Goal: Transaction & Acquisition: Purchase product/service

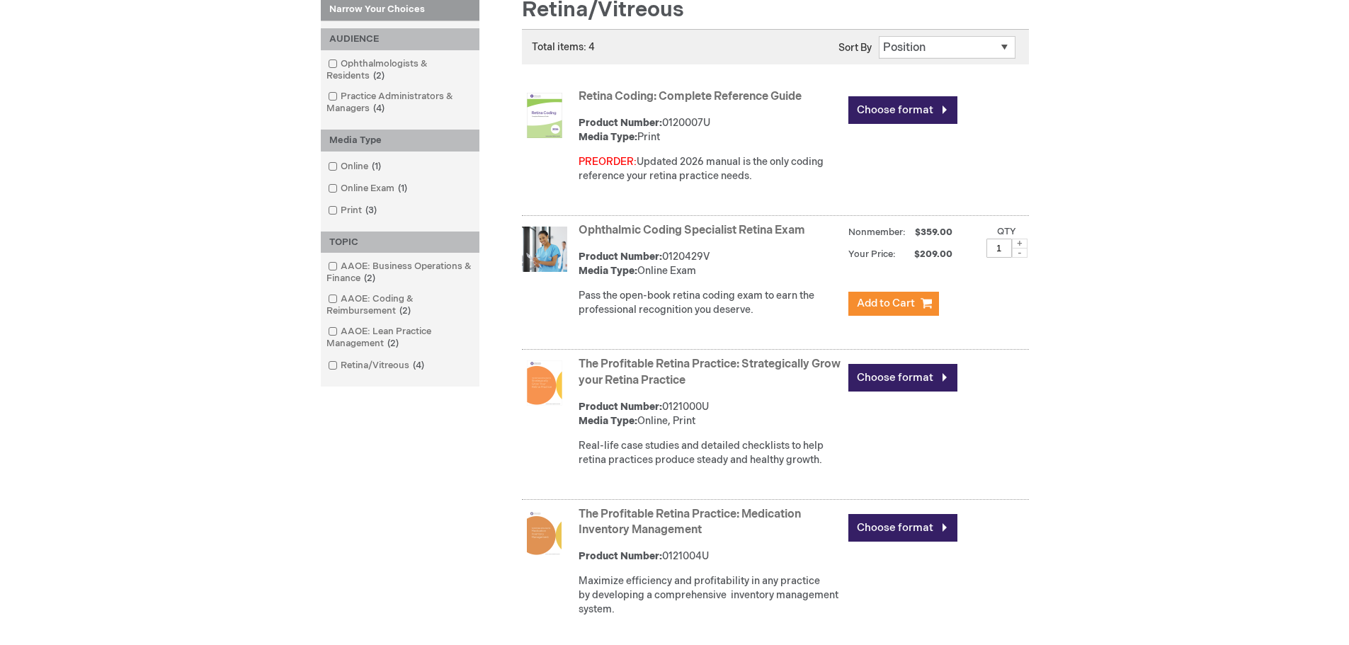
scroll to position [142, 0]
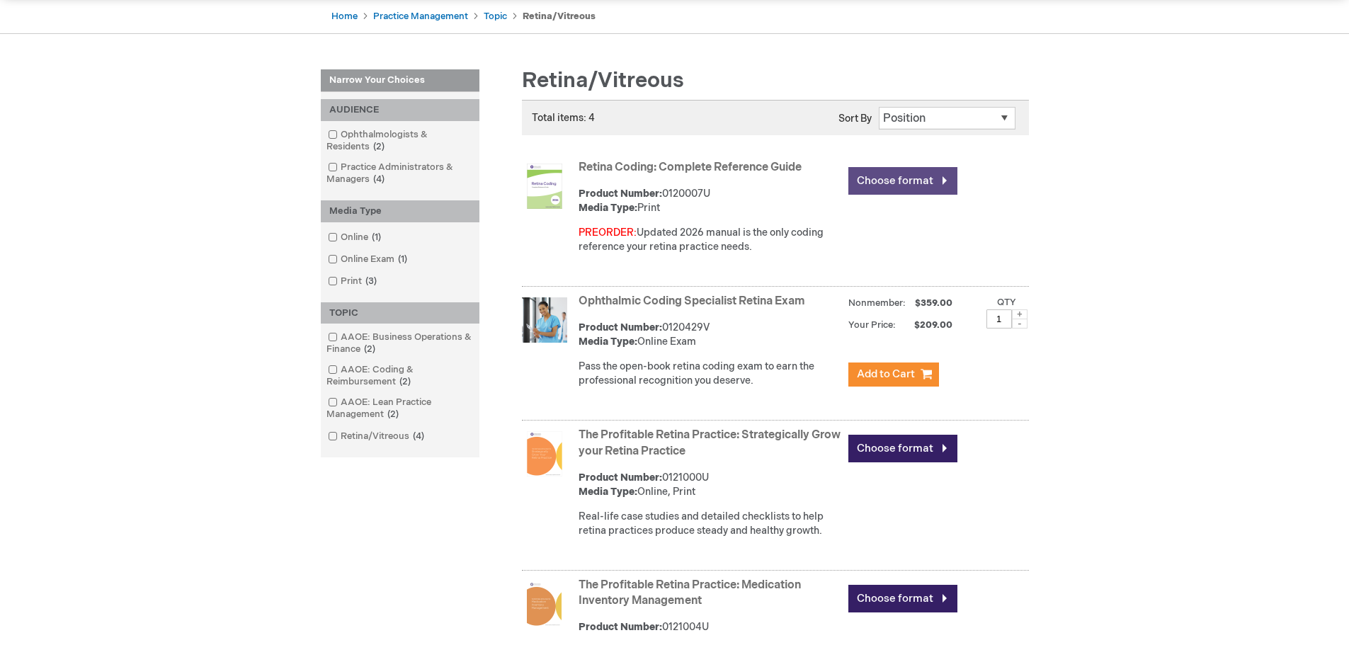
click at [935, 182] on link "Choose format" at bounding box center [902, 181] width 109 height 28
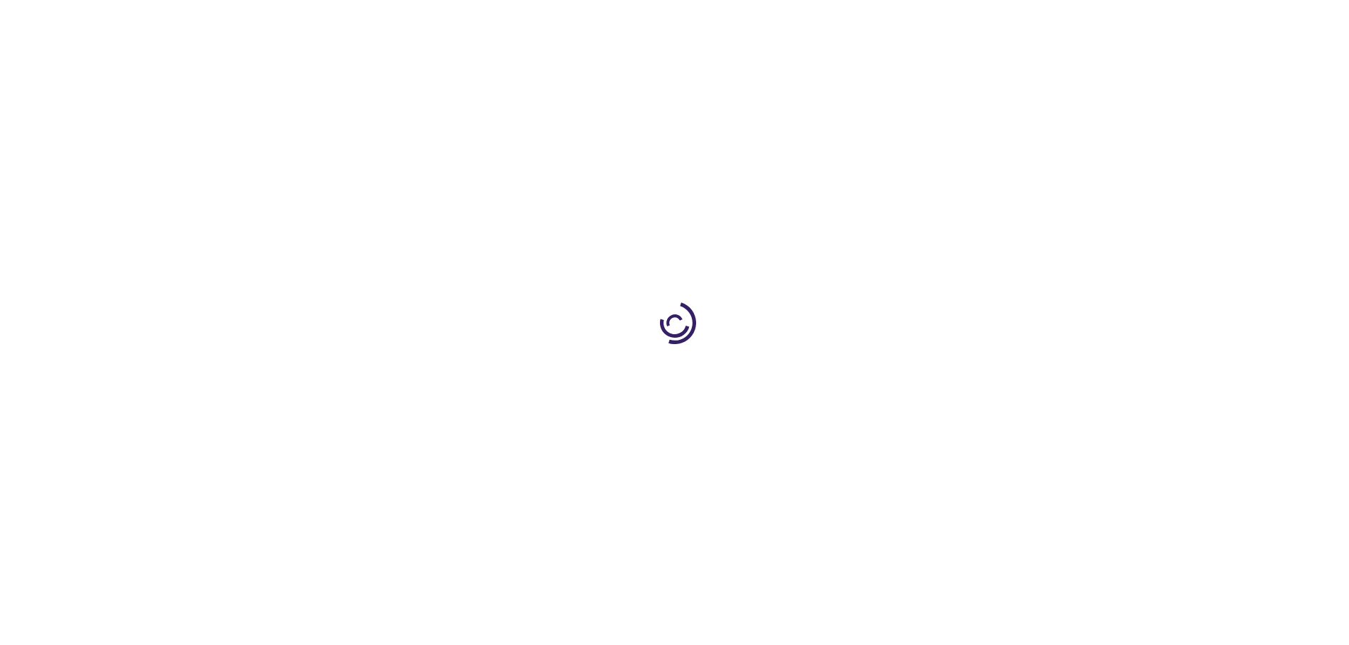
type input "0"
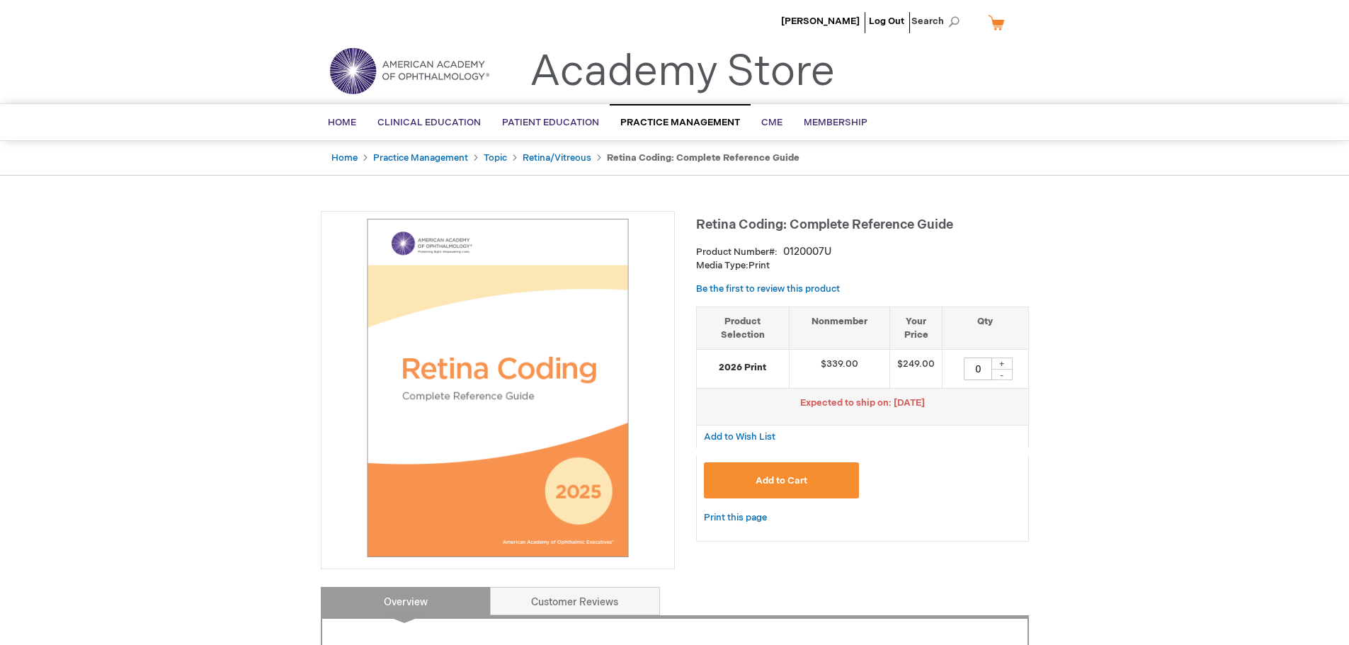
drag, startPoint x: 878, startPoint y: 400, endPoint x: 949, endPoint y: 401, distance: 70.8
click at [949, 401] on p "Expected to ship on: [DATE]" at bounding box center [862, 402] width 317 height 13
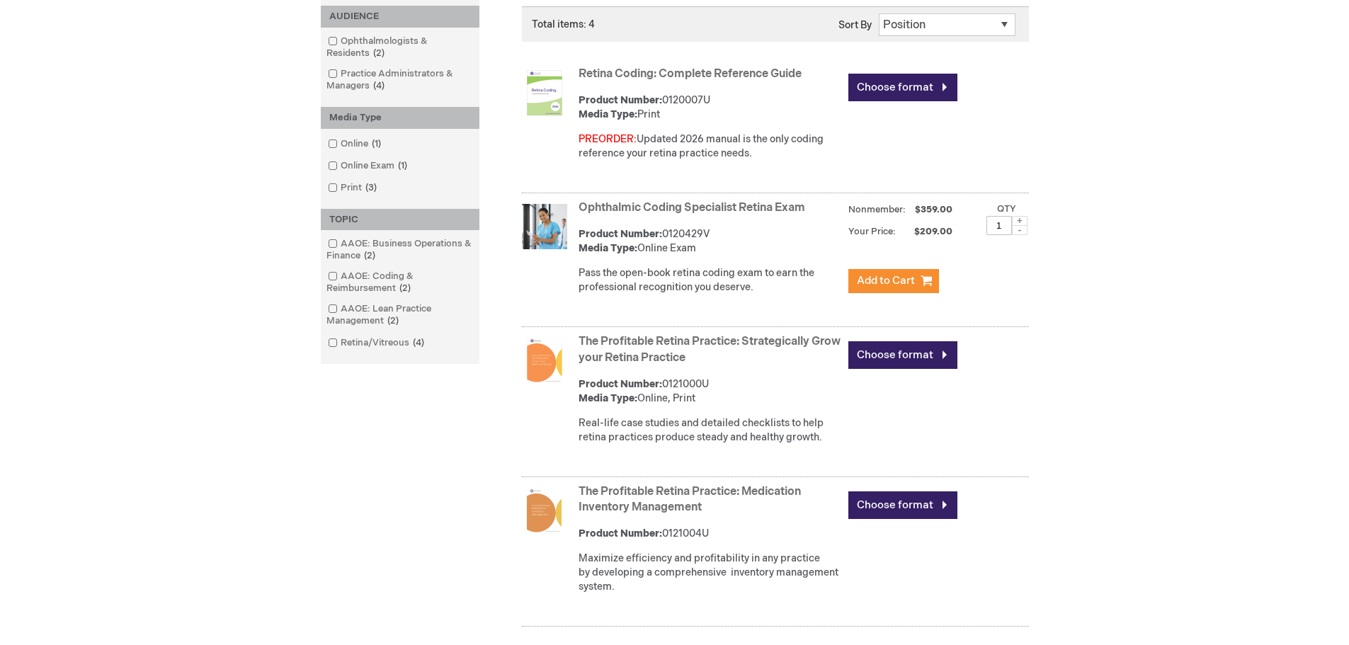
scroll to position [142, 0]
